Goal: Entertainment & Leisure: Consume media (video, audio)

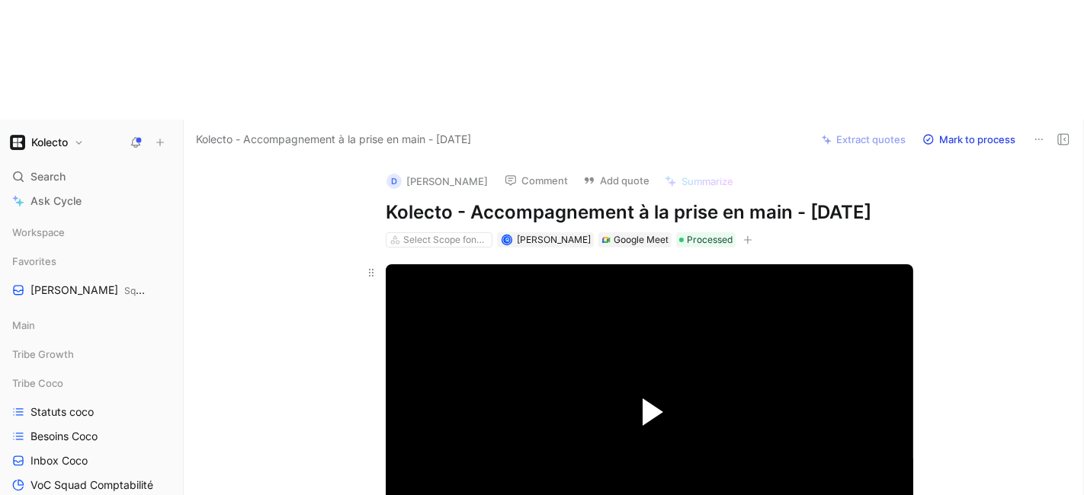
click at [646, 399] on span "Video Player" at bounding box center [652, 412] width 21 height 27
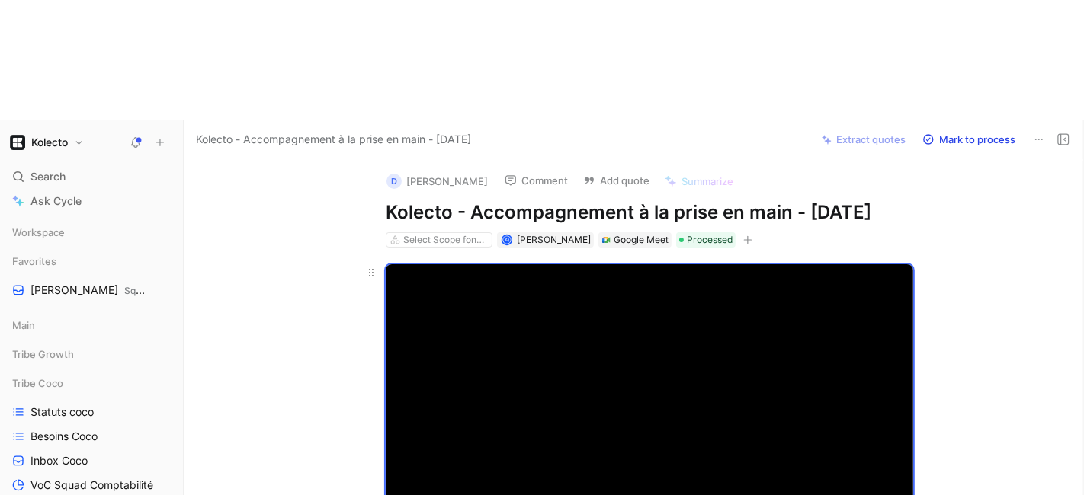
click at [530, 325] on video "Video Player" at bounding box center [649, 412] width 527 height 296
click at [617, 378] on button "Play Video" at bounding box center [649, 412] width 69 height 69
